Goal: Information Seeking & Learning: Learn about a topic

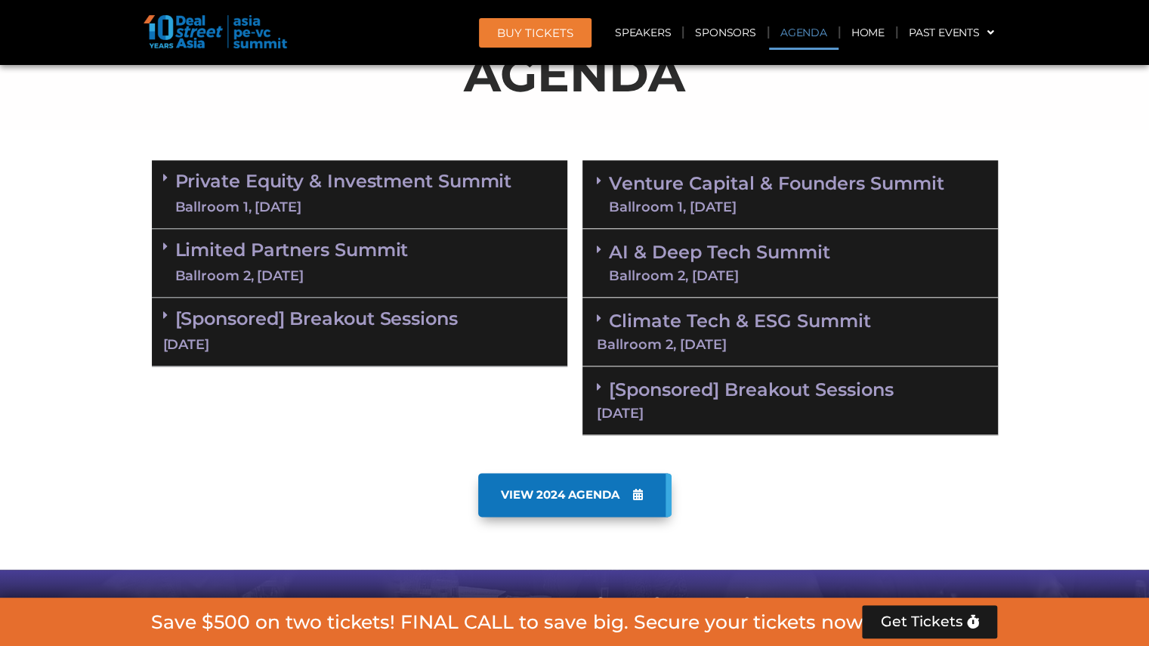
scroll to position [920, 0]
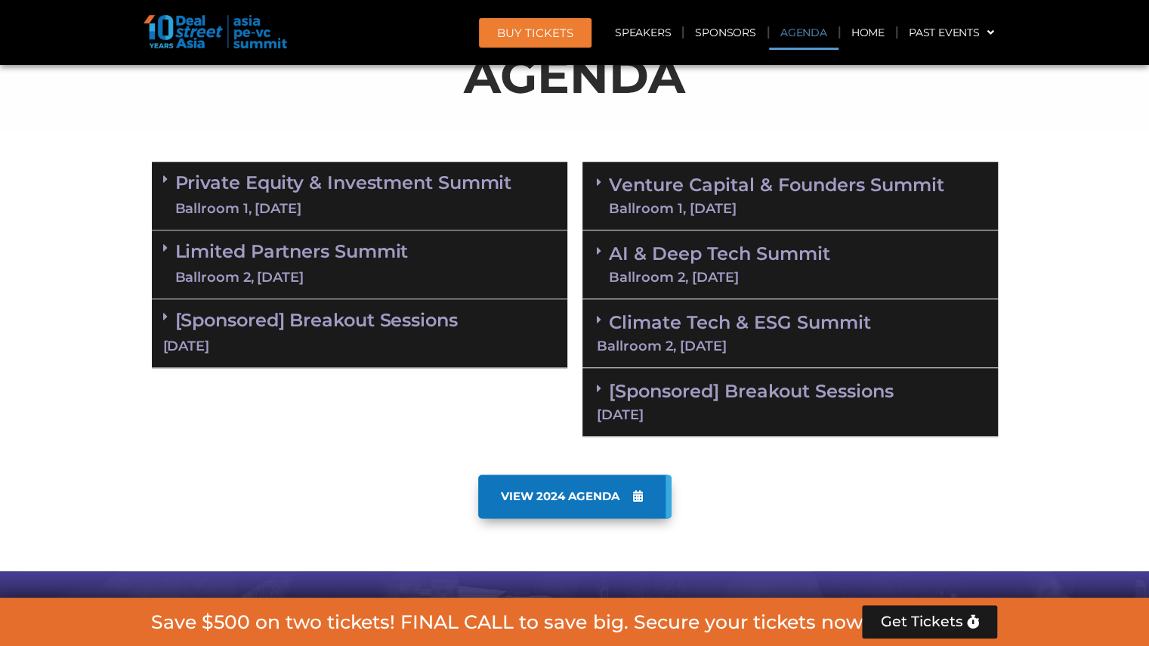
click at [654, 197] on link "Venture Capital & Founders​ Summit Ballroom 1, [DATE]" at bounding box center [777, 195] width 336 height 39
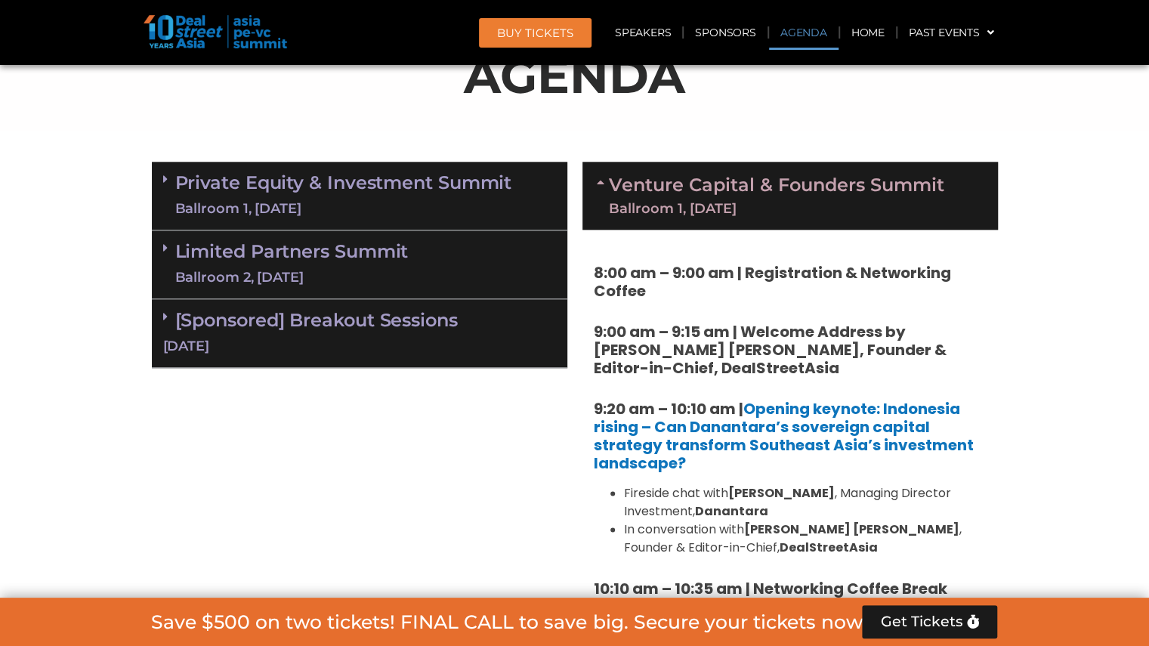
click at [373, 194] on link "Private Equity & Investment Summit Ballroom 1, [DATE]" at bounding box center [343, 195] width 337 height 45
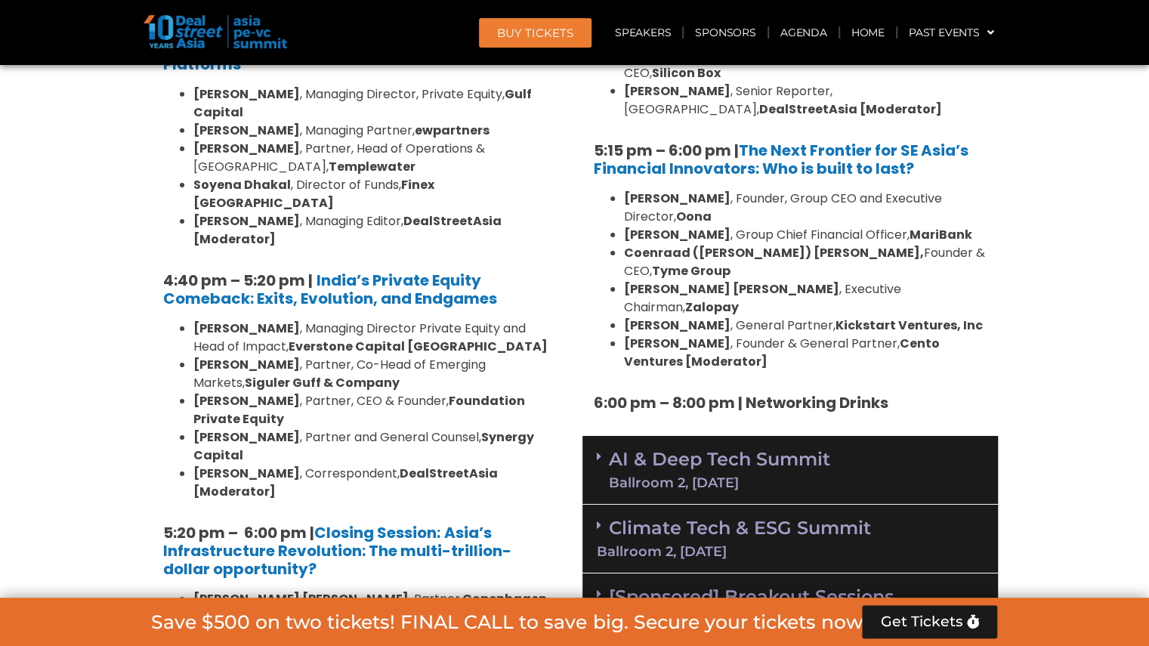
scroll to position [2868, 0]
click at [638, 475] on div "Ballroom 2, [DATE]" at bounding box center [719, 482] width 221 height 14
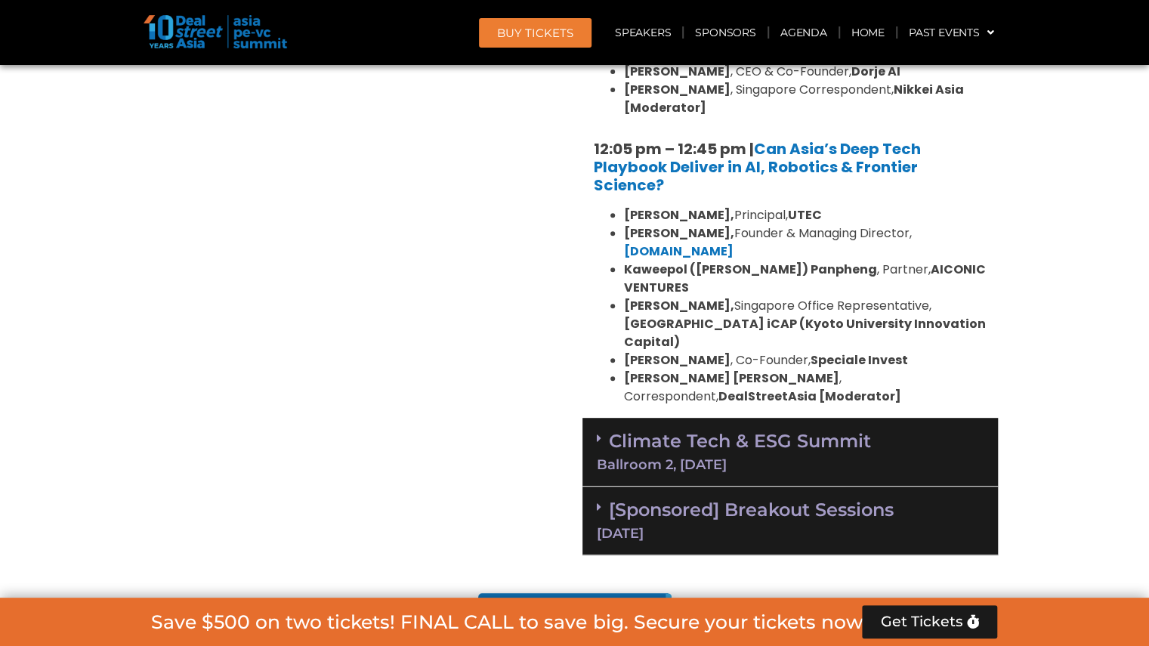
scroll to position [3706, 0]
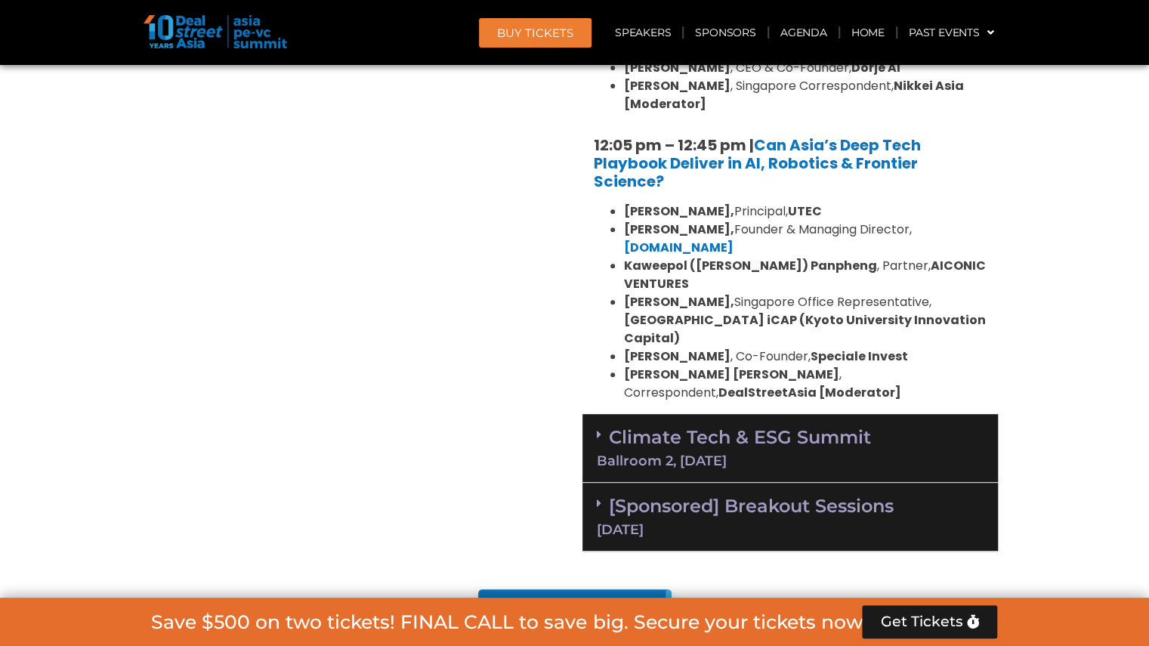
click at [647, 414] on div "Climate Tech & ESG Summit Ballroom 2, [DATE]" at bounding box center [791, 448] width 416 height 69
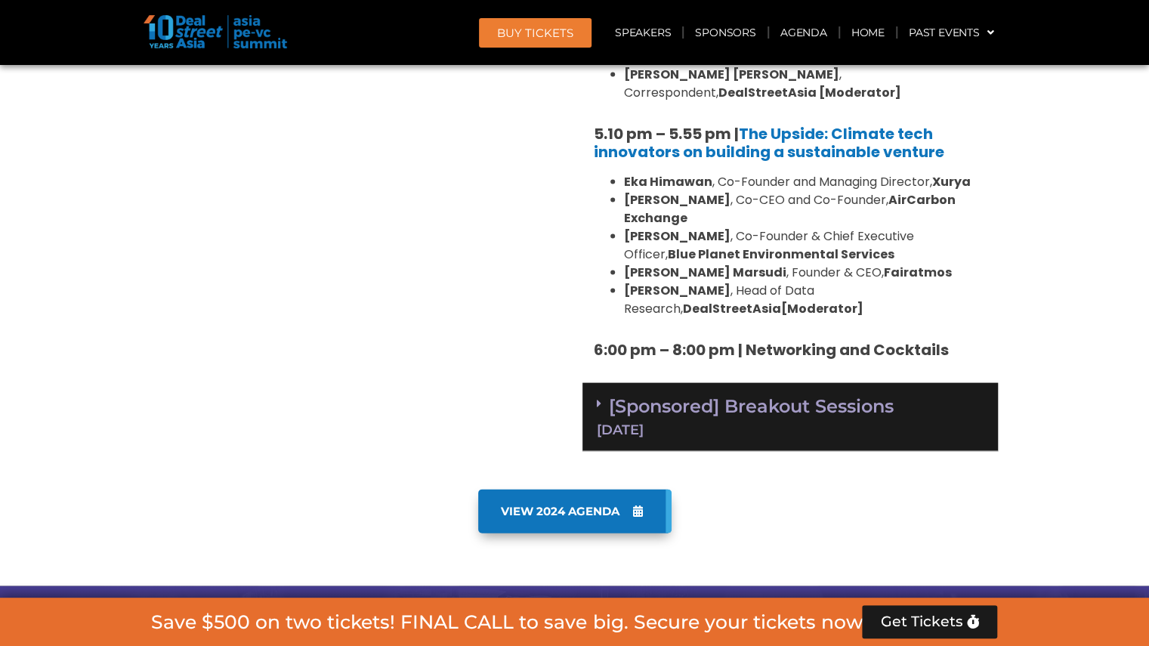
scroll to position [5134, 0]
click at [730, 395] on link "[Sponsored] Breakout Sessions [DATE]" at bounding box center [790, 416] width 387 height 42
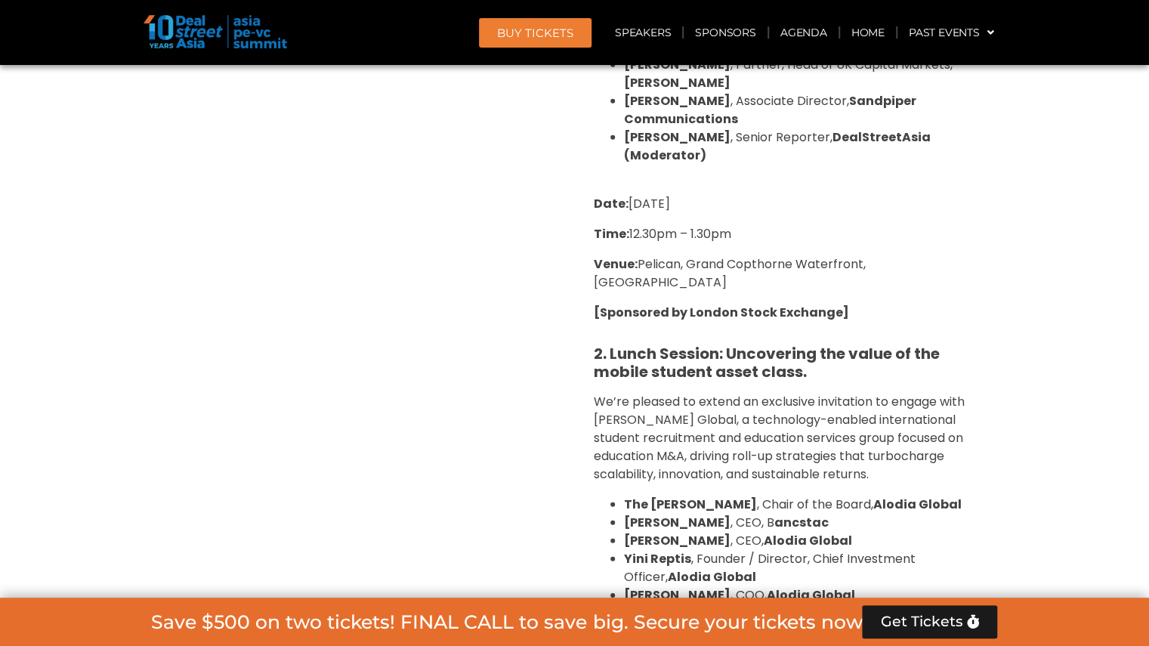
scroll to position [5896, 0]
drag, startPoint x: 592, startPoint y: 444, endPoint x: 790, endPoint y: 469, distance: 198.8
click at [790, 469] on div "1. Lunch Session: Why [GEOGRAPHIC_DATA]?: Scalable Exit Pathways for Asia’s Gro…" at bounding box center [791, 246] width 416 height 1115
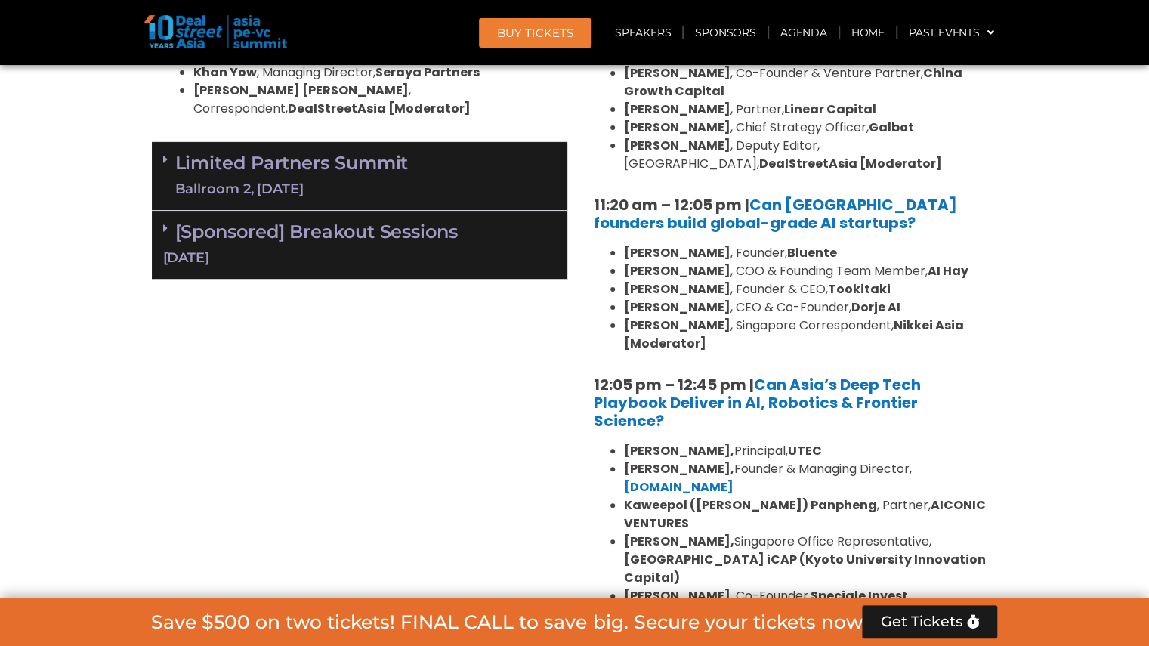
scroll to position [3465, 0]
